Goal: Task Accomplishment & Management: Complete application form

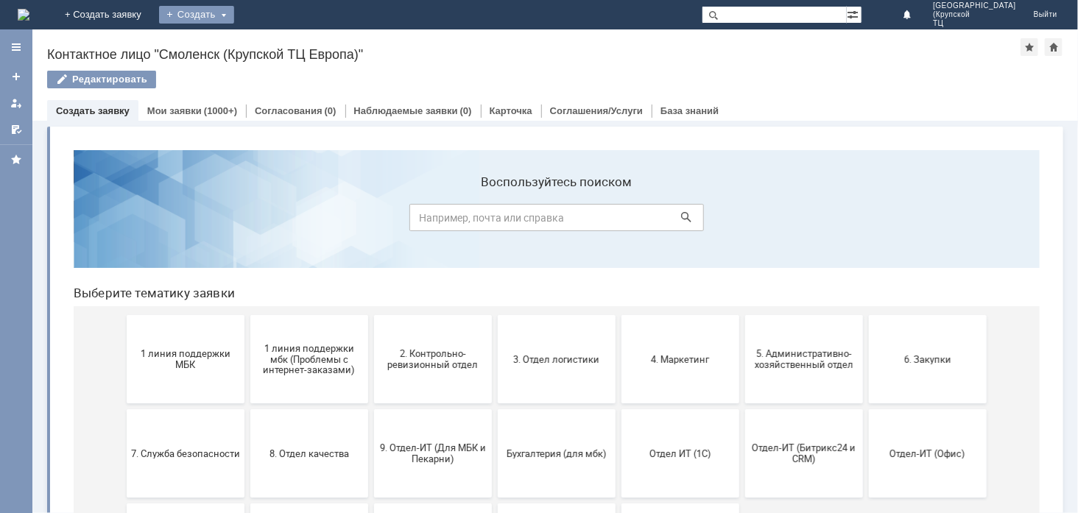
click at [234, 18] on div "Создать" at bounding box center [196, 15] width 75 height 18
click at [274, 40] on link "Заявка" at bounding box center [218, 44] width 112 height 18
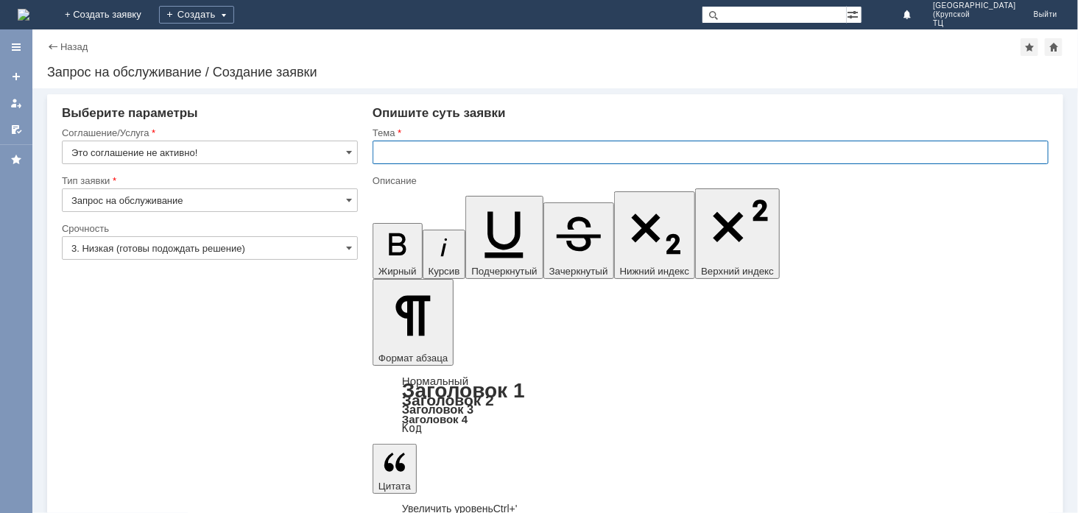
click at [389, 143] on input "text" at bounding box center [711, 153] width 676 height 24
type input "ПРОШУ УДАЛИТЬ ОТЛОЖЕННЫЕ ЧЕКИ"
